Goal: Entertainment & Leisure: Consume media (video, audio)

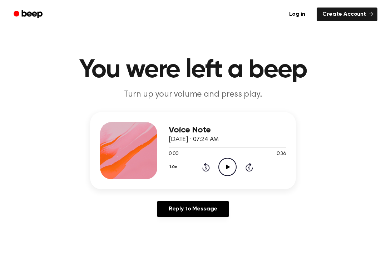
click at [225, 182] on div "Voice Note [DATE] · 07:24 AM 0:00 0:36 Your browser does not support the [objec…" at bounding box center [193, 150] width 206 height 77
click at [232, 164] on icon "Play Audio" at bounding box center [228, 167] width 18 height 18
click at [228, 173] on icon "Pause Audio" at bounding box center [228, 167] width 18 height 18
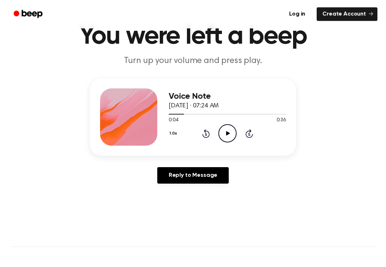
scroll to position [33, 0]
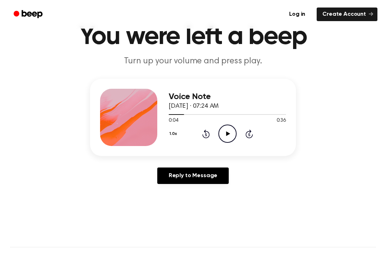
click at [234, 135] on icon "Play Audio" at bounding box center [228, 134] width 18 height 18
click at [219, 136] on circle at bounding box center [228, 134] width 18 height 18
click at [239, 139] on div "1.0x Rewind 5 seconds Play Audio Skip 5 seconds" at bounding box center [227, 134] width 117 height 18
click at [225, 136] on icon "Play Audio" at bounding box center [228, 134] width 18 height 18
click at [225, 136] on icon "Pause Audio" at bounding box center [228, 134] width 18 height 18
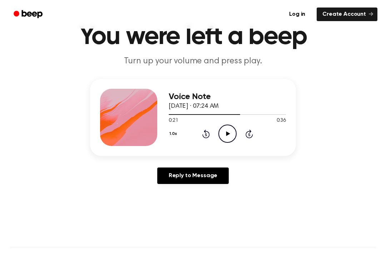
click at [226, 139] on icon "Play Audio" at bounding box center [228, 134] width 18 height 18
click at [208, 138] on icon at bounding box center [207, 134] width 8 height 9
click at [205, 135] on icon "Rewind 5 seconds" at bounding box center [206, 133] width 8 height 9
click at [228, 134] on icon "Pause Audio" at bounding box center [228, 134] width 18 height 18
click at [226, 134] on icon "Play Audio" at bounding box center [228, 134] width 18 height 18
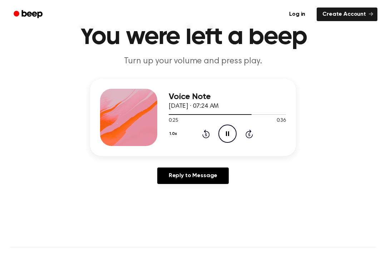
click at [205, 129] on icon "Rewind 5 seconds" at bounding box center [206, 133] width 8 height 9
click at [205, 132] on icon at bounding box center [207, 134] width 8 height 9
click at [224, 132] on icon "Pause Audio" at bounding box center [228, 134] width 18 height 18
click at [206, 126] on div "1.0x Rewind 5 seconds Play Audio Skip 5 seconds" at bounding box center [227, 134] width 117 height 18
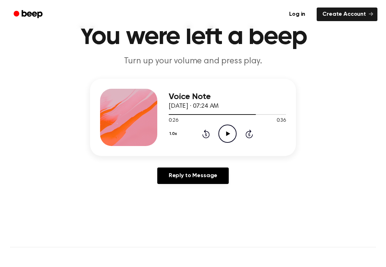
click at [206, 136] on icon at bounding box center [206, 134] width 2 height 3
click at [204, 134] on icon "Rewind 5 seconds" at bounding box center [206, 133] width 8 height 9
click at [230, 135] on icon "Play Audio" at bounding box center [228, 134] width 18 height 18
click at [229, 134] on icon at bounding box center [227, 133] width 3 height 5
